Goal: Task Accomplishment & Management: Use online tool/utility

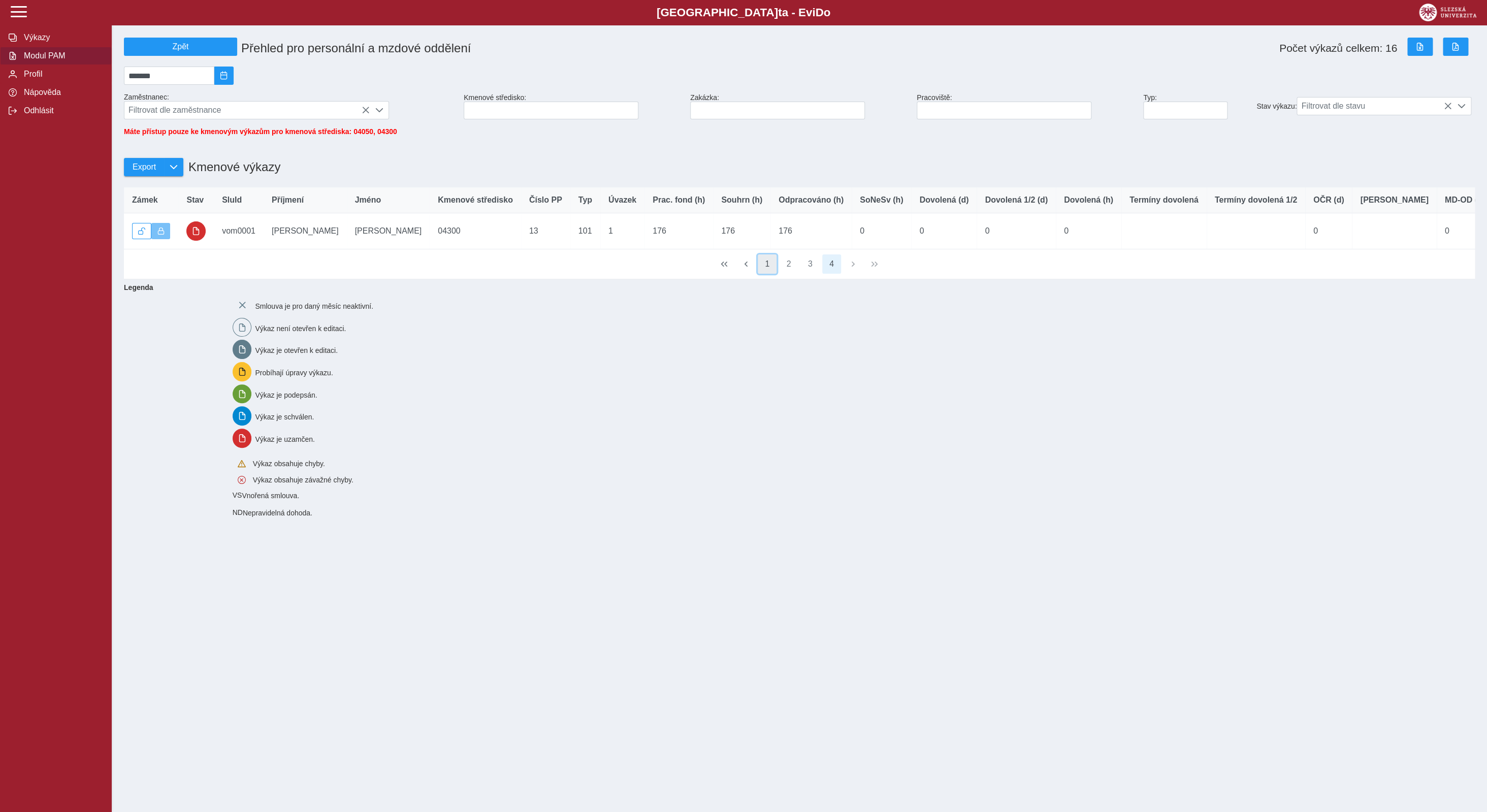
click at [766, 273] on button "1" at bounding box center [767, 263] width 19 height 19
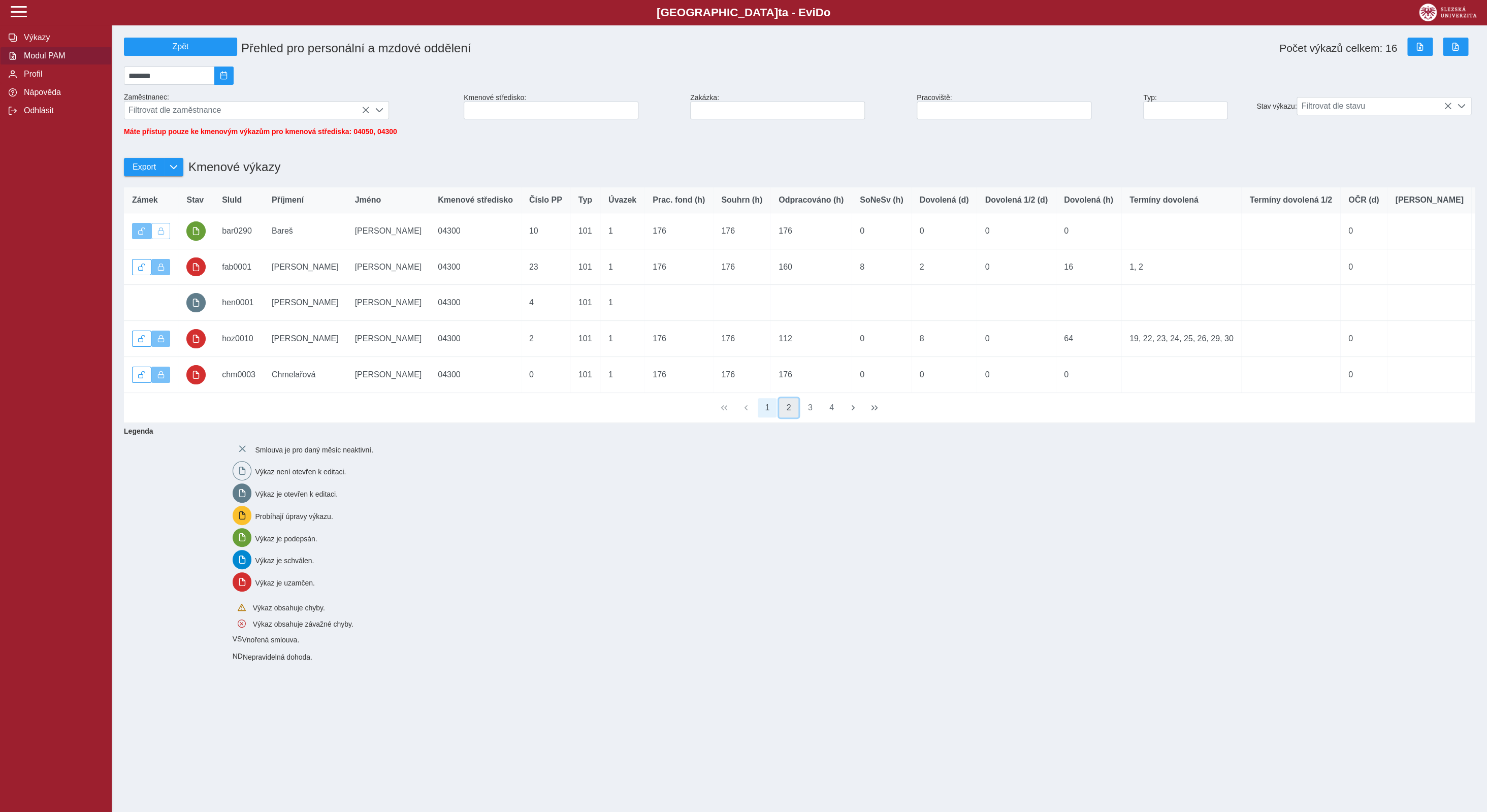
click at [791, 418] on button "2" at bounding box center [789, 407] width 19 height 19
click at [806, 414] on button "3" at bounding box center [810, 407] width 19 height 19
click at [828, 414] on button "4" at bounding box center [831, 407] width 19 height 19
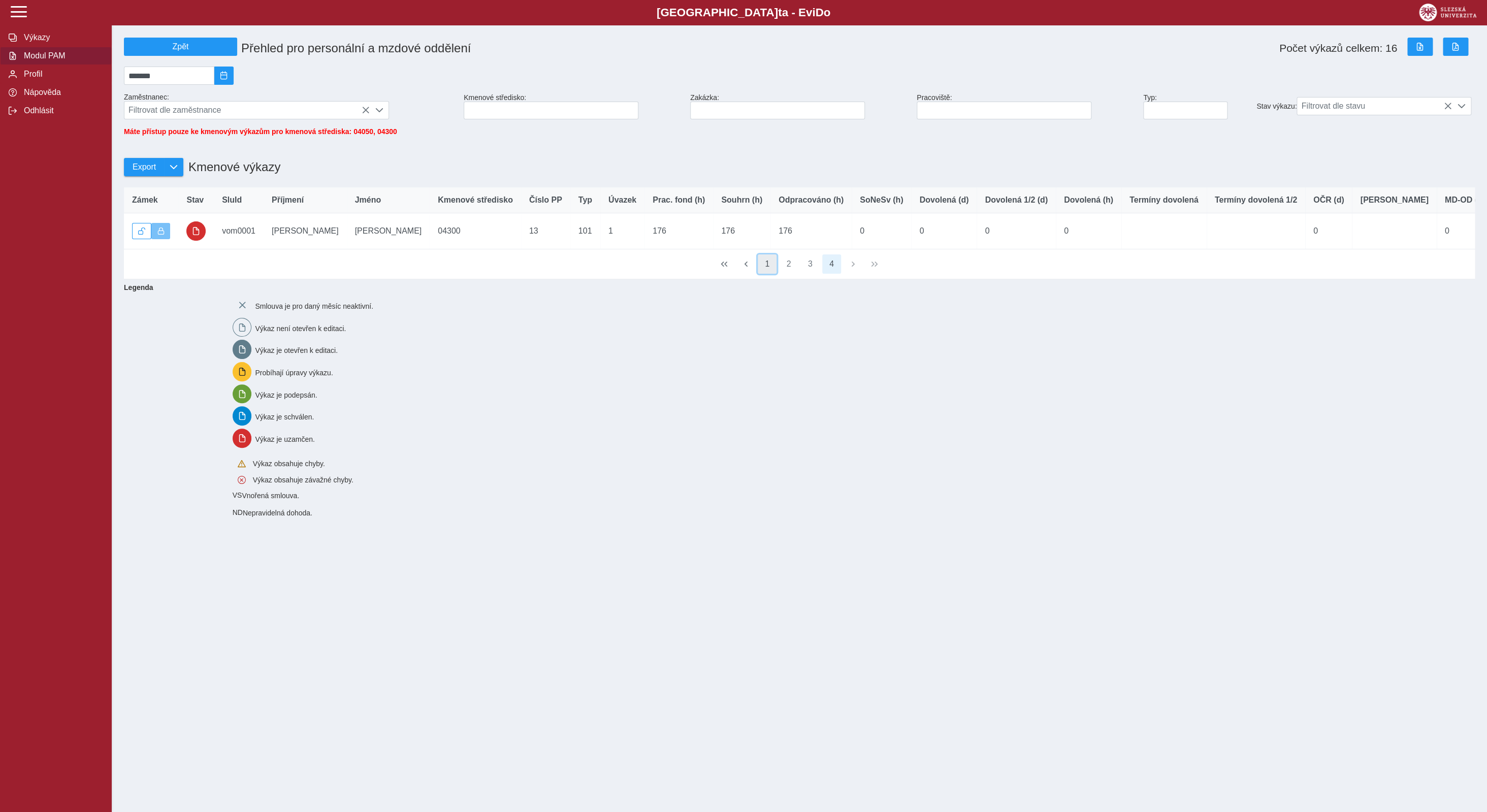
click at [764, 271] on button "1" at bounding box center [767, 263] width 19 height 19
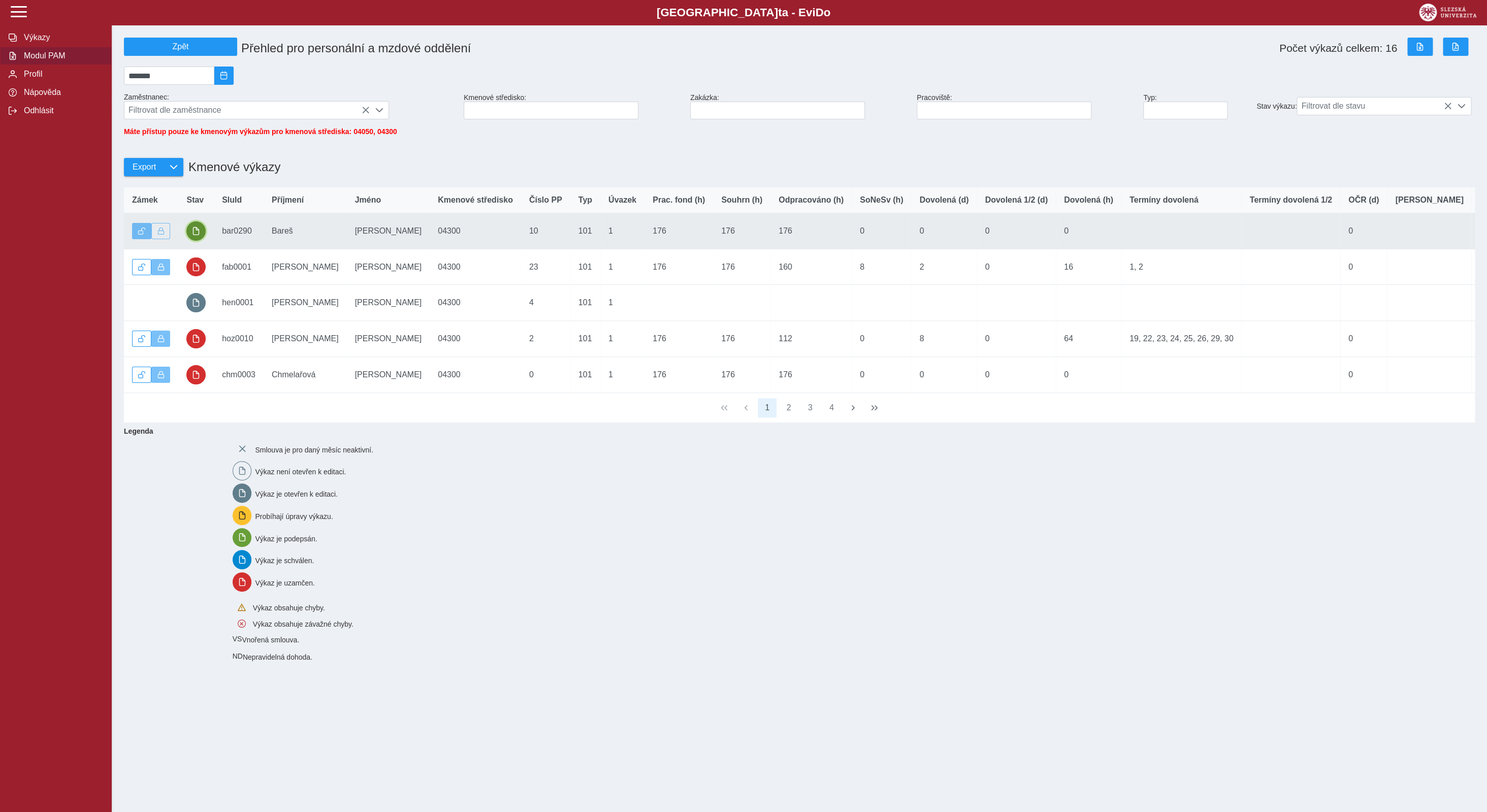
click at [197, 235] on span "button" at bounding box center [196, 231] width 8 height 8
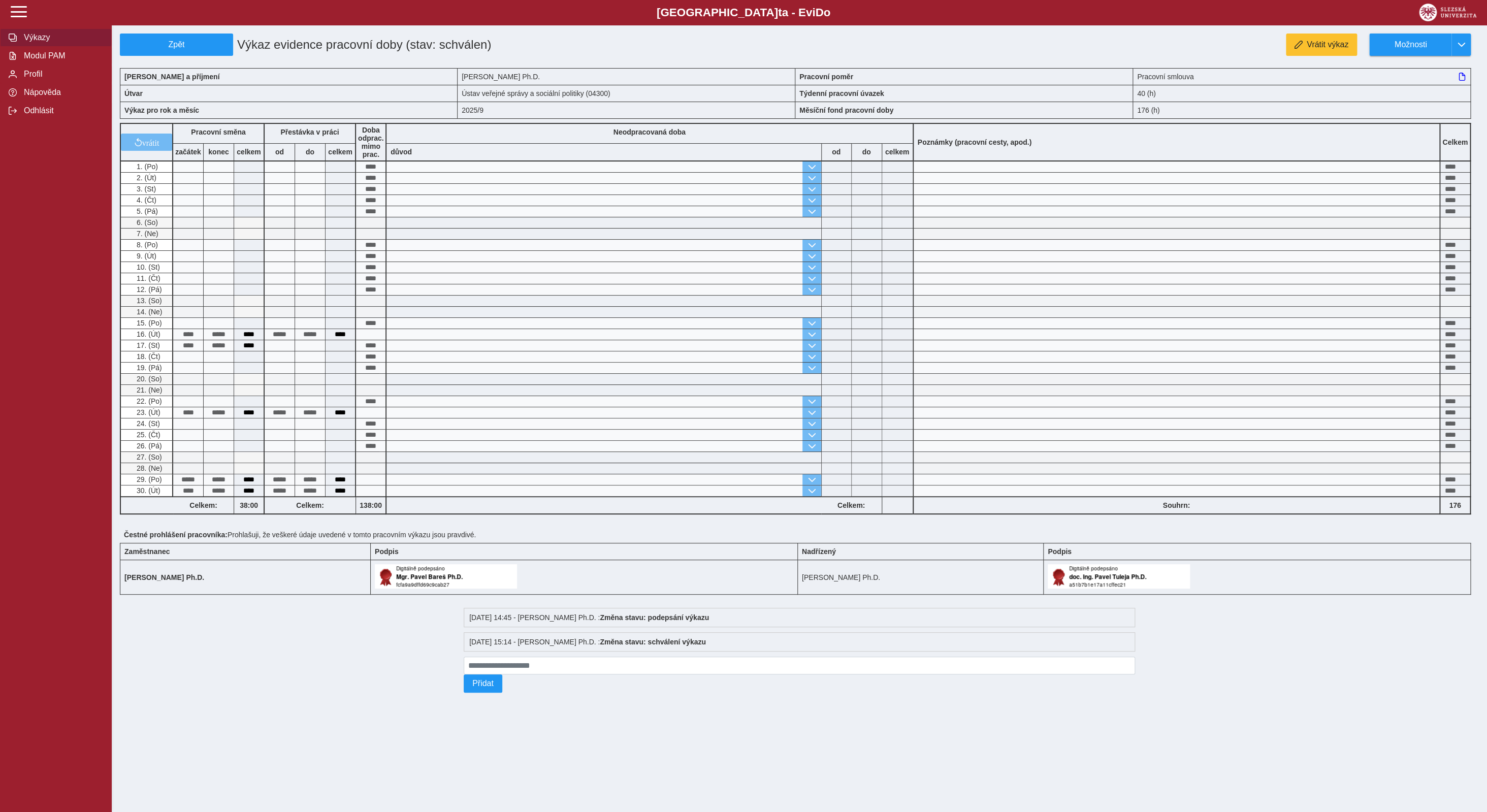
click at [43, 42] on span "Výkazy" at bounding box center [62, 38] width 82 height 9
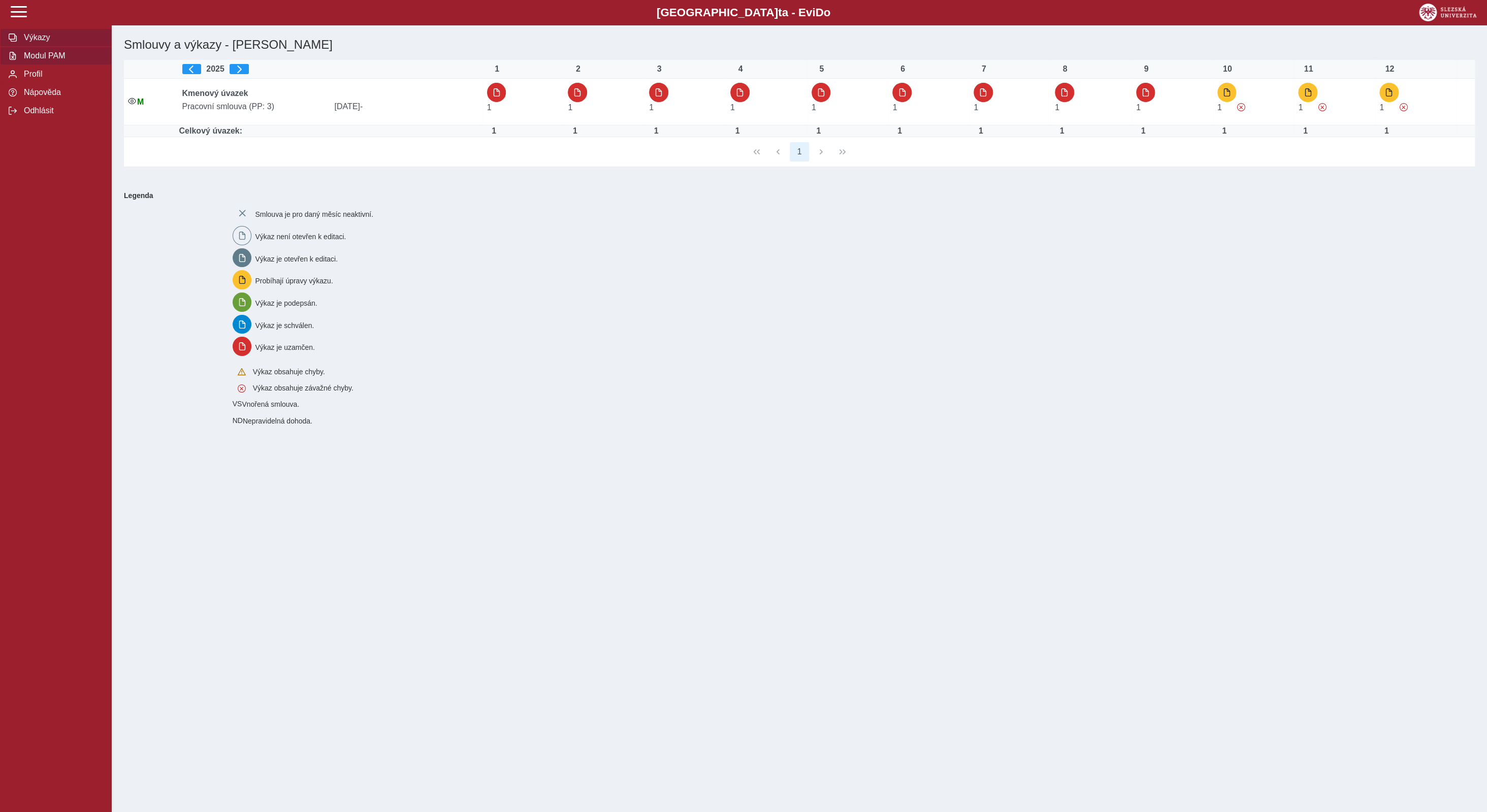
click at [62, 61] on span "Modul PAM" at bounding box center [62, 56] width 82 height 9
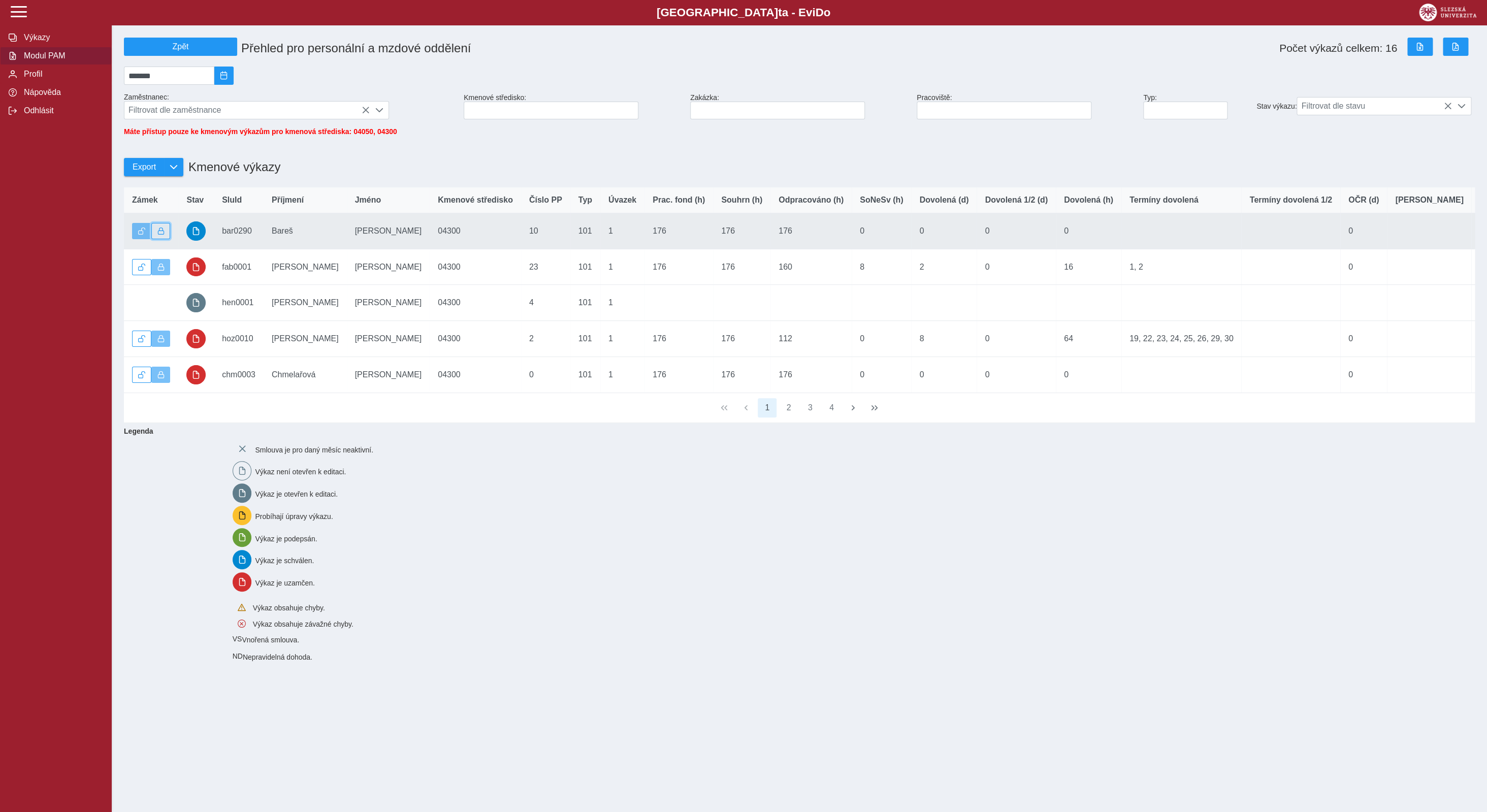
click at [159, 234] on span "button" at bounding box center [161, 230] width 7 height 7
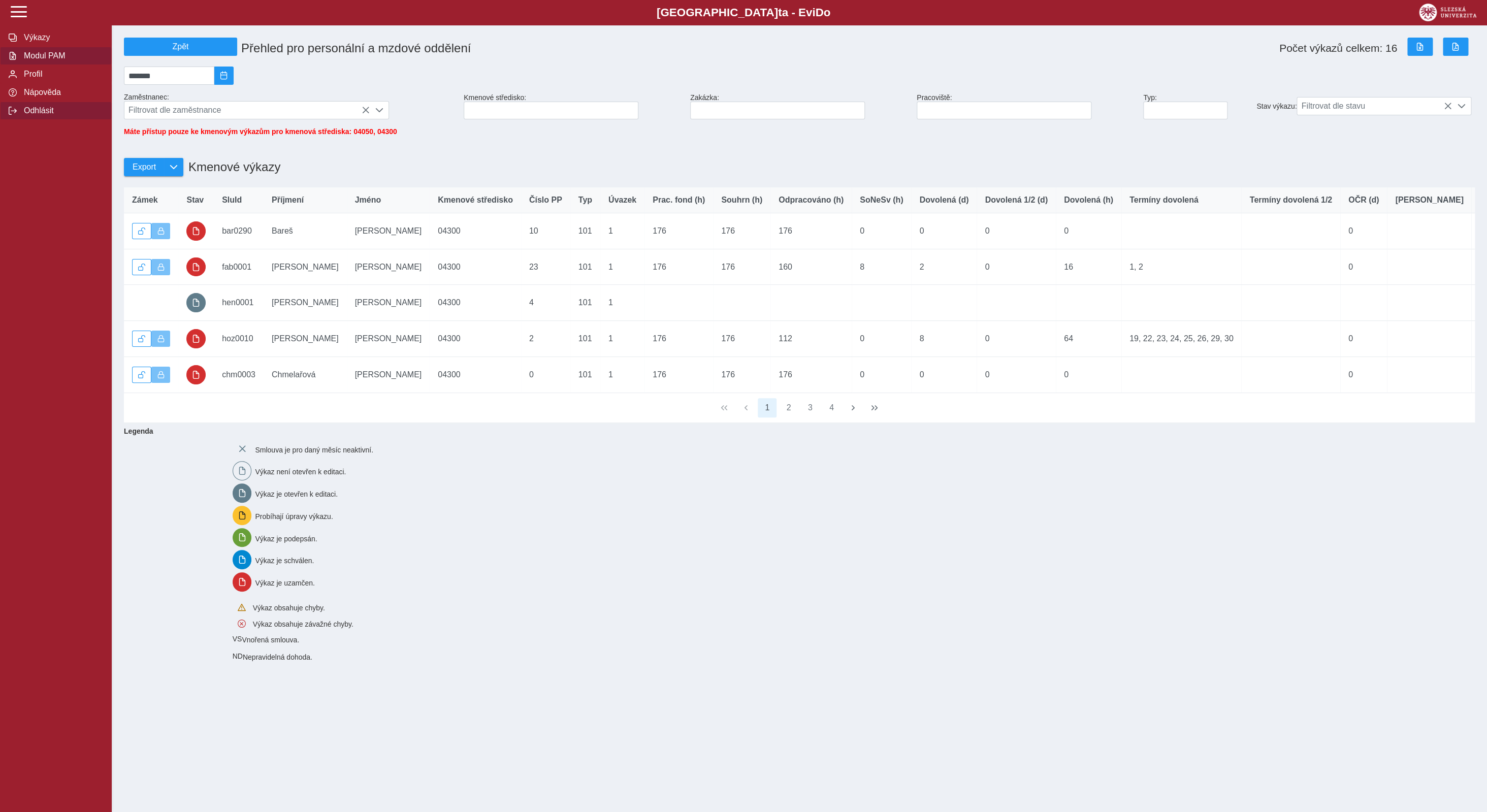
click at [32, 115] on span "Odhlásit" at bounding box center [62, 111] width 82 height 9
